Goal: Find specific page/section: Find specific page/section

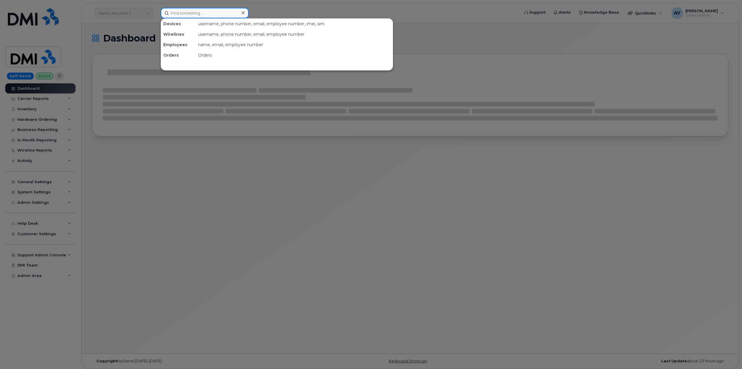
click at [209, 12] on input at bounding box center [205, 13] width 88 height 10
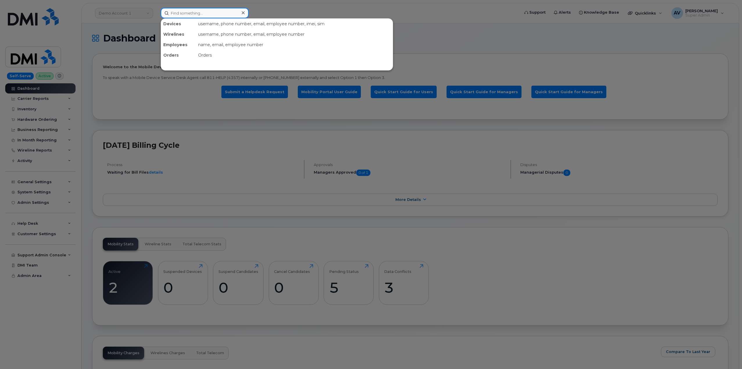
paste input "5515023666"
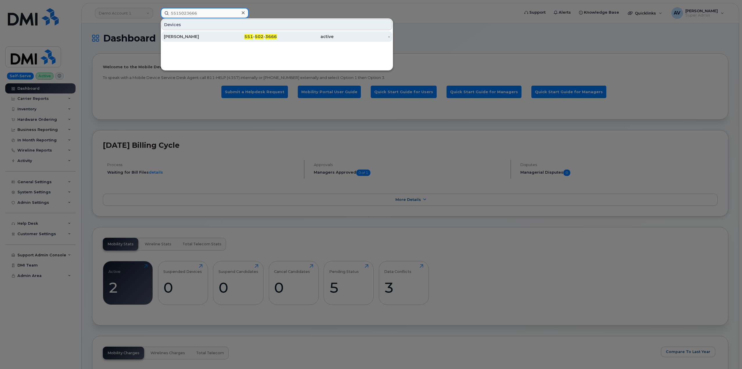
type input "5515023666"
click at [217, 35] on div "Grace Schiller" at bounding box center [192, 37] width 57 height 6
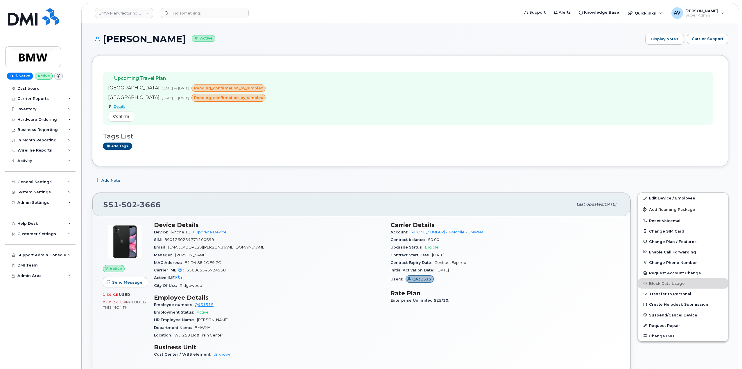
drag, startPoint x: 102, startPoint y: 36, endPoint x: 169, endPoint y: 42, distance: 67.1
click at [169, 42] on h1 "Grace Schiller Active" at bounding box center [367, 39] width 550 height 10
copy h1 "[PERSON_NAME]"
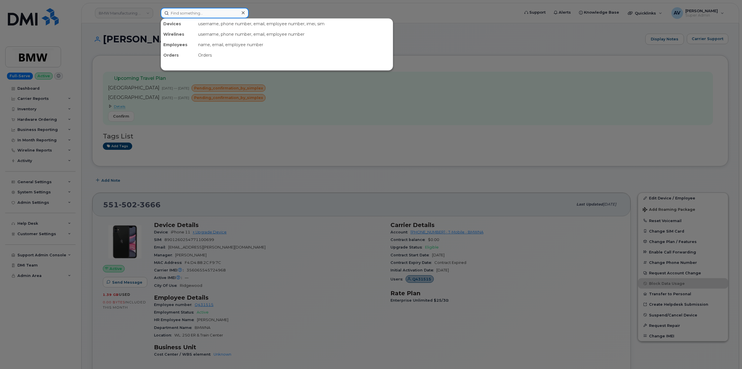
click at [235, 10] on input at bounding box center [205, 13] width 88 height 10
paste input "Connor Smith"
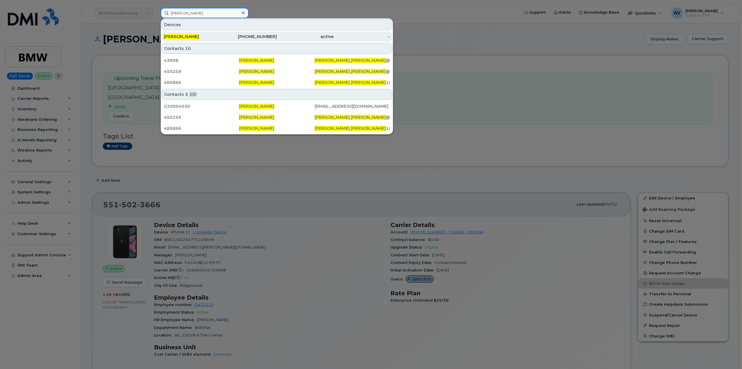
type input "[PERSON_NAME]"
click at [229, 34] on div "[PHONE_NUMBER]" at bounding box center [249, 37] width 57 height 6
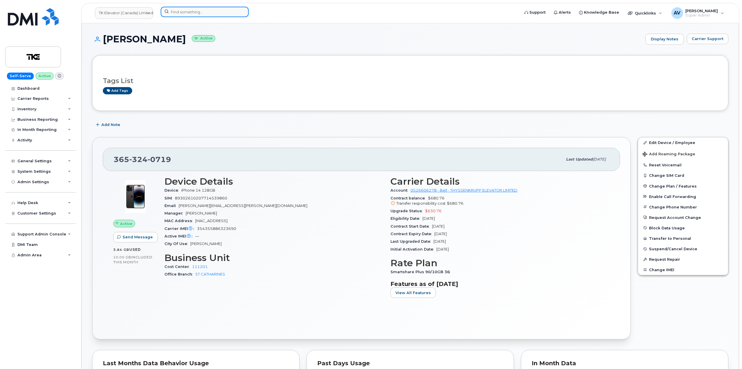
click at [192, 10] on input at bounding box center [205, 12] width 88 height 10
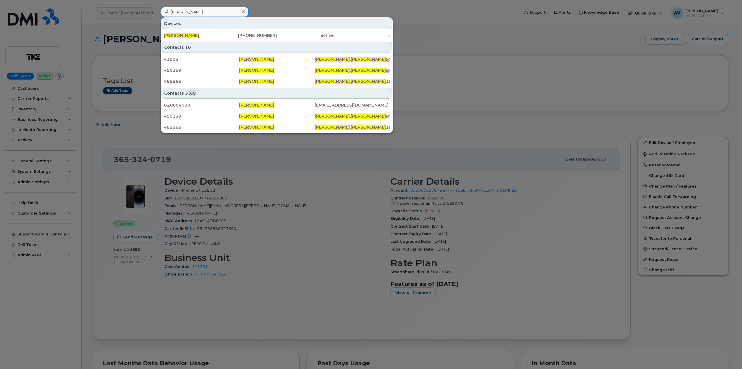
drag, startPoint x: 201, startPoint y: 11, endPoint x: 149, endPoint y: 10, distance: 51.7
click at [156, 10] on div "connor smith Devices Connor Smith 365-324-0719 active - Contacts 10 43908 Conno…" at bounding box center [338, 13] width 364 height 13
paste input "Connor S"
type input "[PERSON_NAME]"
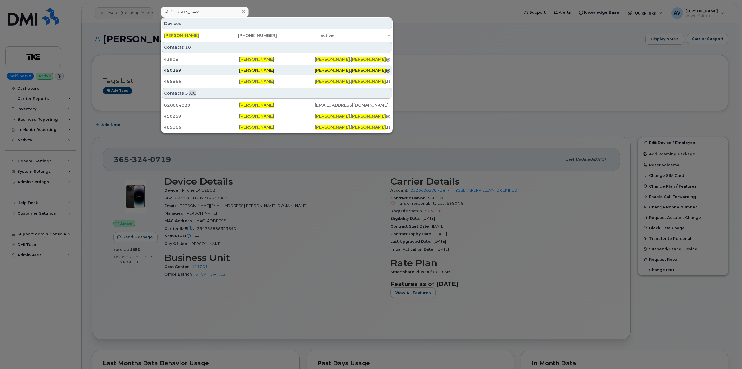
click at [226, 69] on div "450259" at bounding box center [201, 70] width 75 height 6
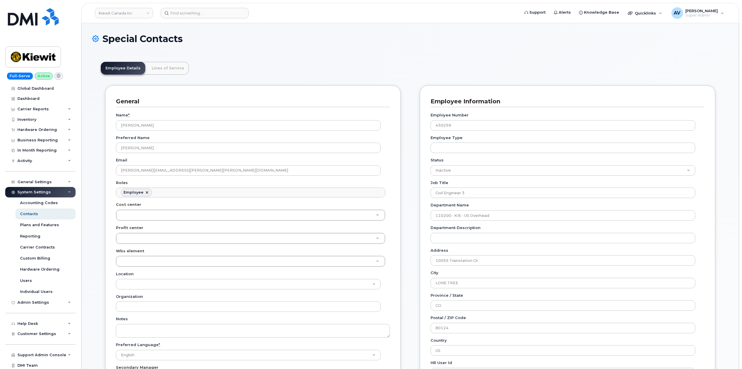
scroll to position [17, 0]
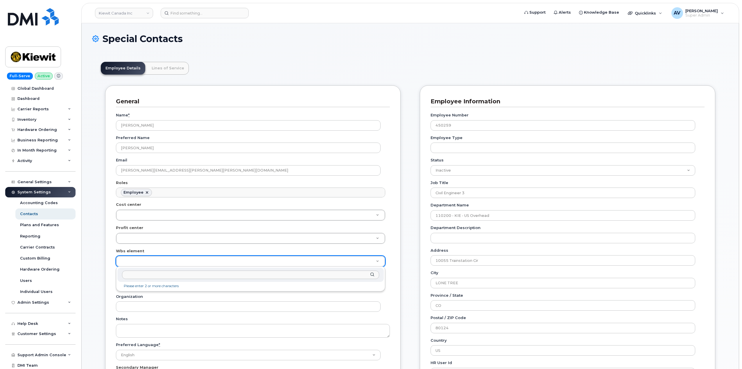
paste input "105186.2491"
type input "105186.2491"
type input "4427978"
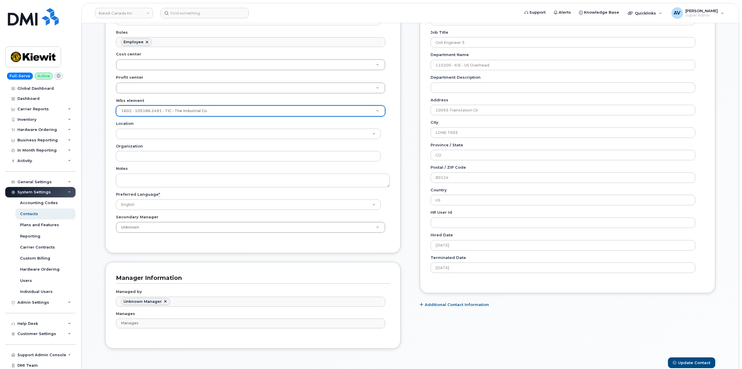
scroll to position [174, 0]
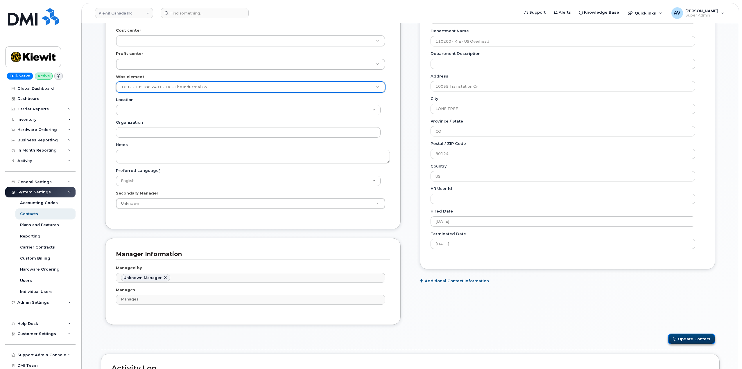
click at [695, 338] on button "Update Contact" at bounding box center [691, 339] width 47 height 11
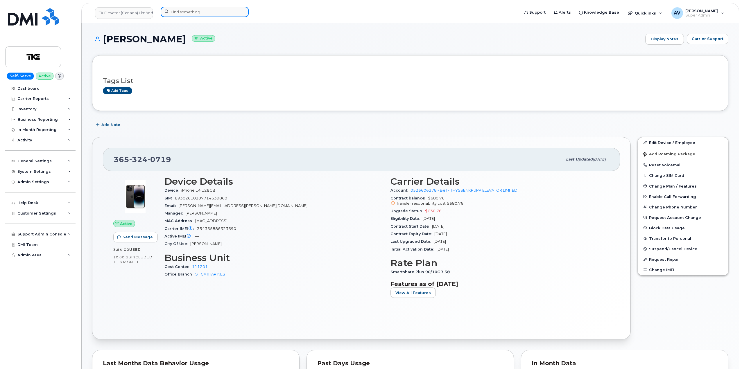
click at [215, 13] on input at bounding box center [205, 12] width 88 height 10
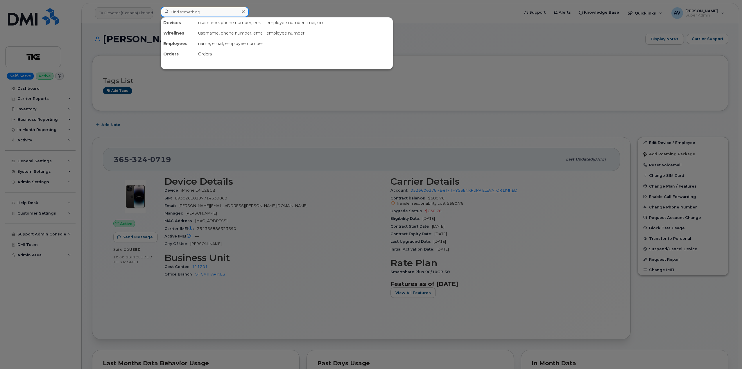
paste input "5515023666"
type input "5515023666"
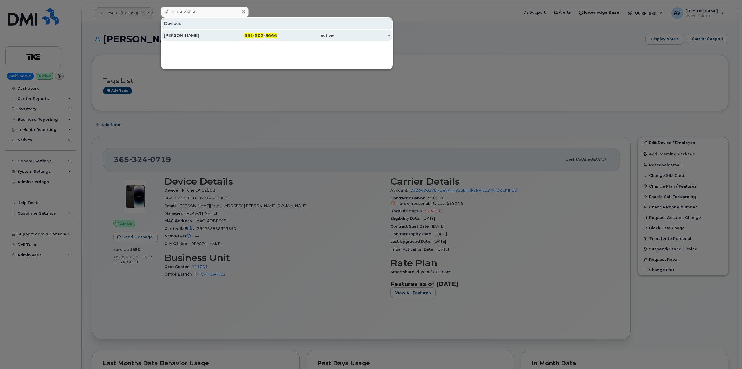
click at [244, 33] on div "551 - 502 - 3666" at bounding box center [249, 36] width 57 height 6
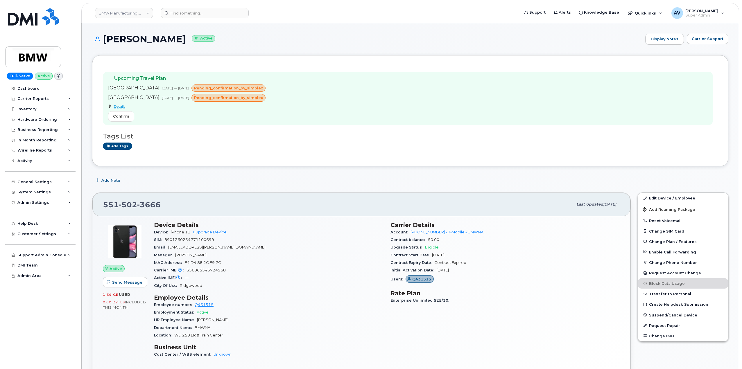
drag, startPoint x: 104, startPoint y: 35, endPoint x: 168, endPoint y: 40, distance: 64.4
click at [168, 40] on h1 "Grace Schiller Active" at bounding box center [367, 39] width 550 height 10
copy h1 "[PERSON_NAME]"
click at [223, 13] on input at bounding box center [205, 13] width 88 height 10
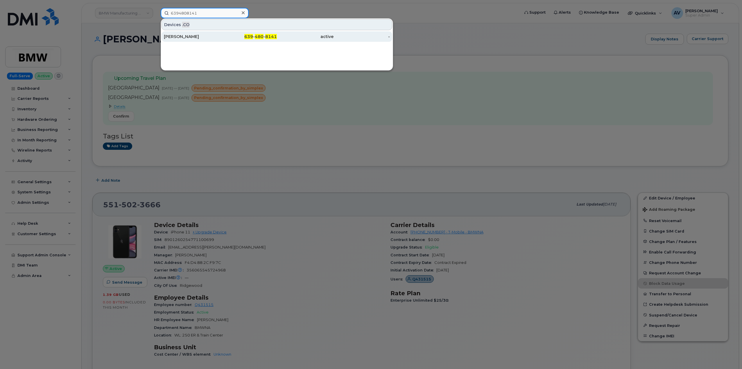
type input "6394808141"
click at [209, 36] on div "Jena Pouliot" at bounding box center [192, 37] width 57 height 6
